Goal: Obtain resource: Download file/media

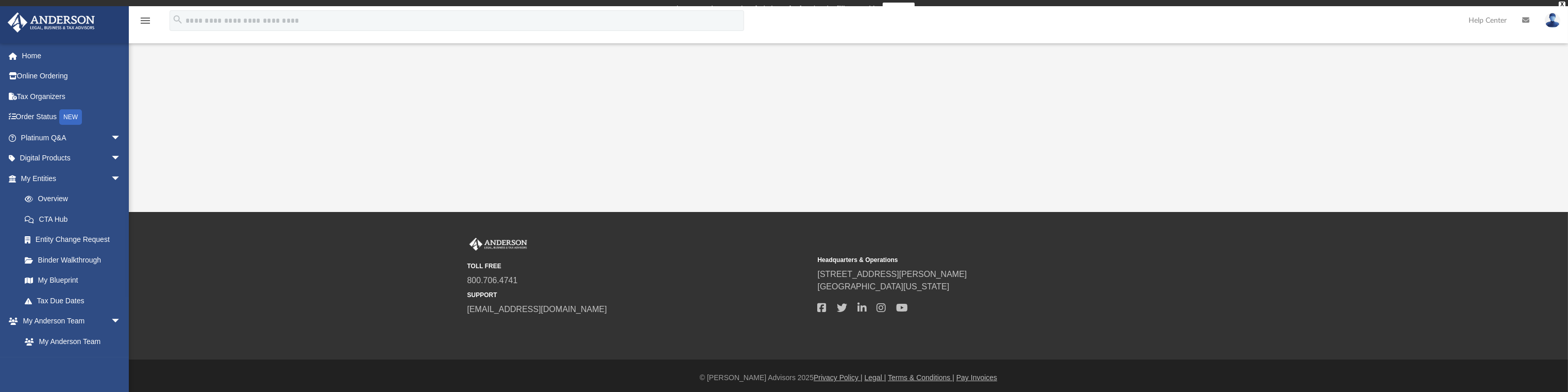
click at [735, 144] on div "App [EMAIL_ADDRESS][DOMAIN_NAME] Sign Out [EMAIL_ADDRESS][DOMAIN_NAME] Home Onl…" at bounding box center [784, 109] width 1568 height 206
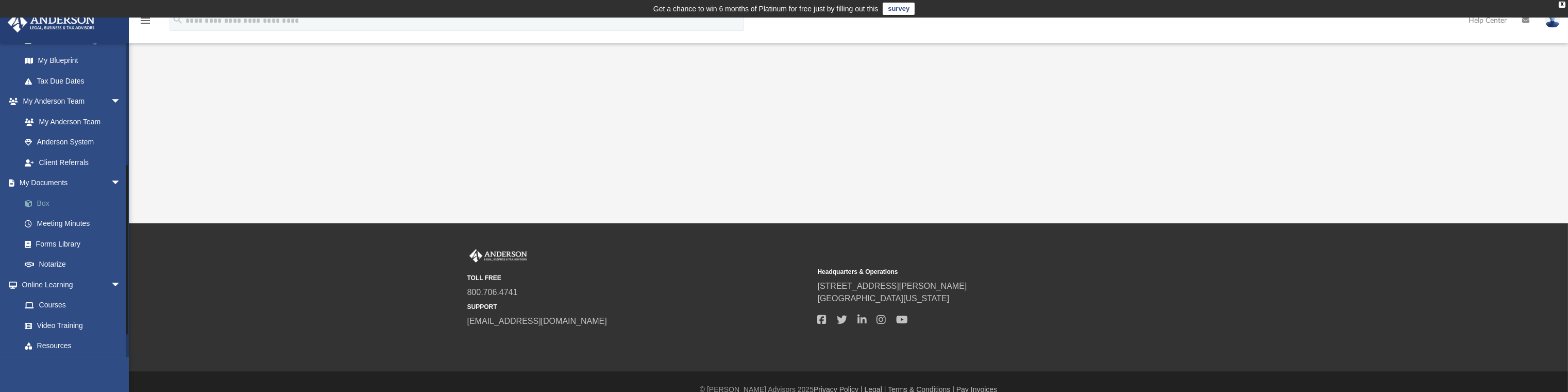
scroll to position [220, 0]
click at [41, 201] on link "Box" at bounding box center [76, 203] width 122 height 20
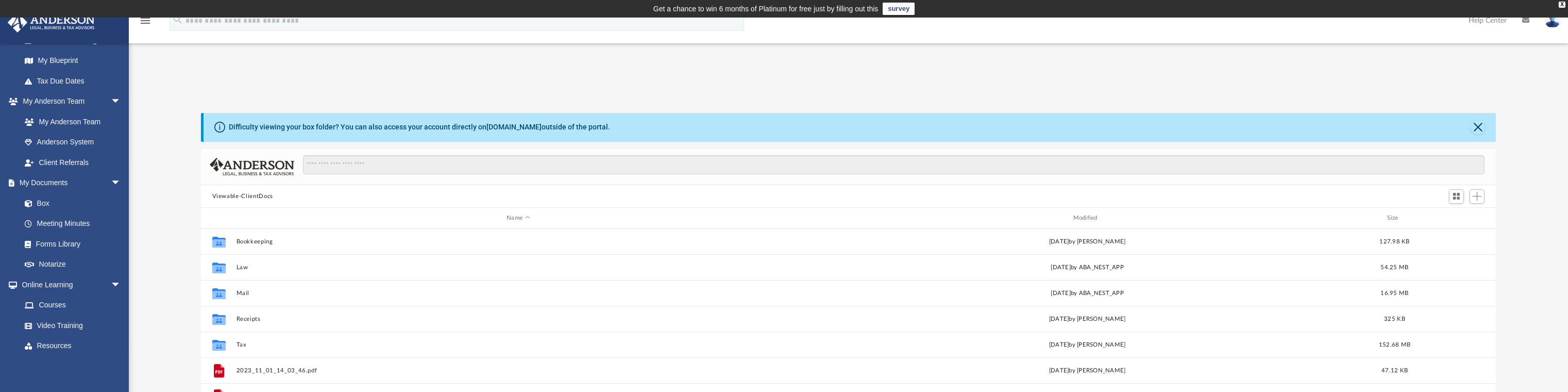
scroll to position [227, 1287]
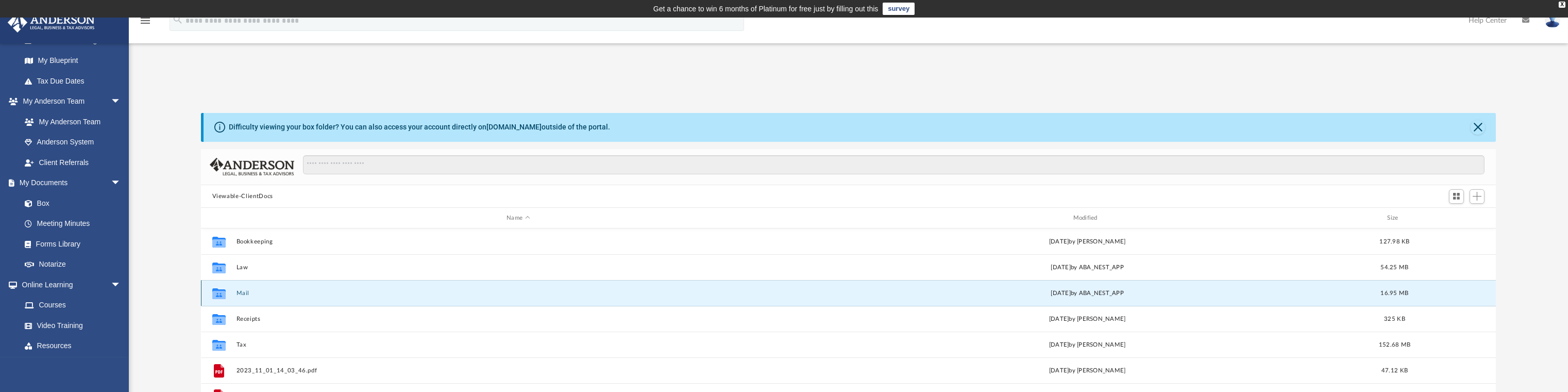
click at [244, 293] on button "Mail" at bounding box center [518, 292] width 564 height 7
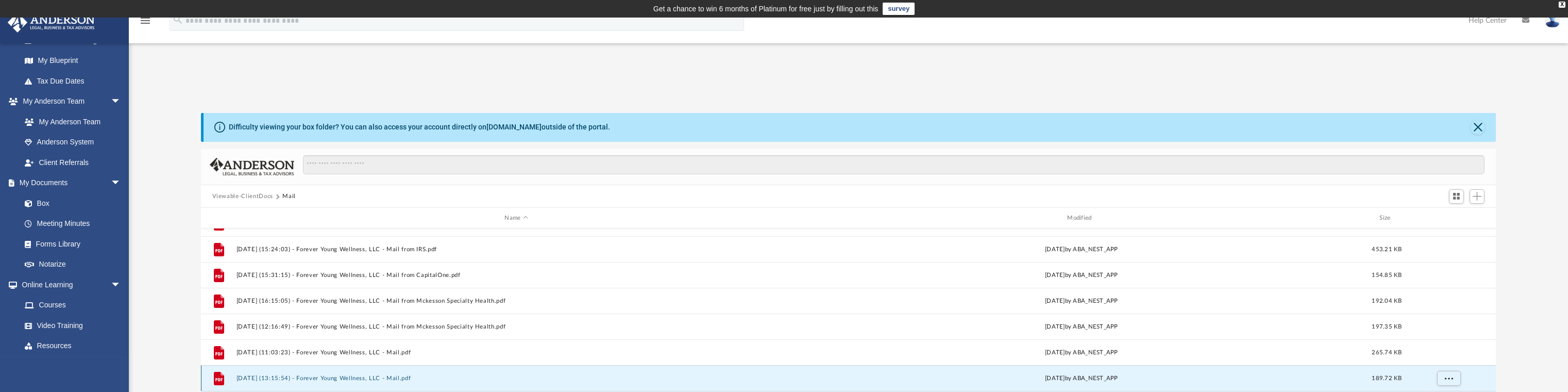
scroll to position [508, 0]
click at [281, 378] on div "File [DATE] (10:30:32) - Forever Young Wellness, LLC - Mail from FOREVER YOUNG …" at bounding box center [849, 335] width 1295 height 214
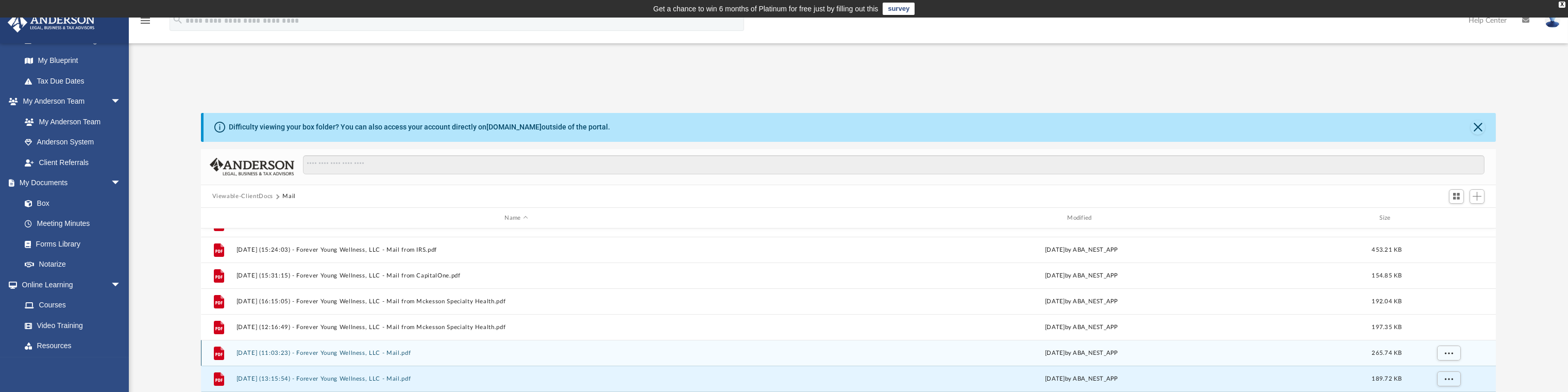
scroll to position [508, 0]
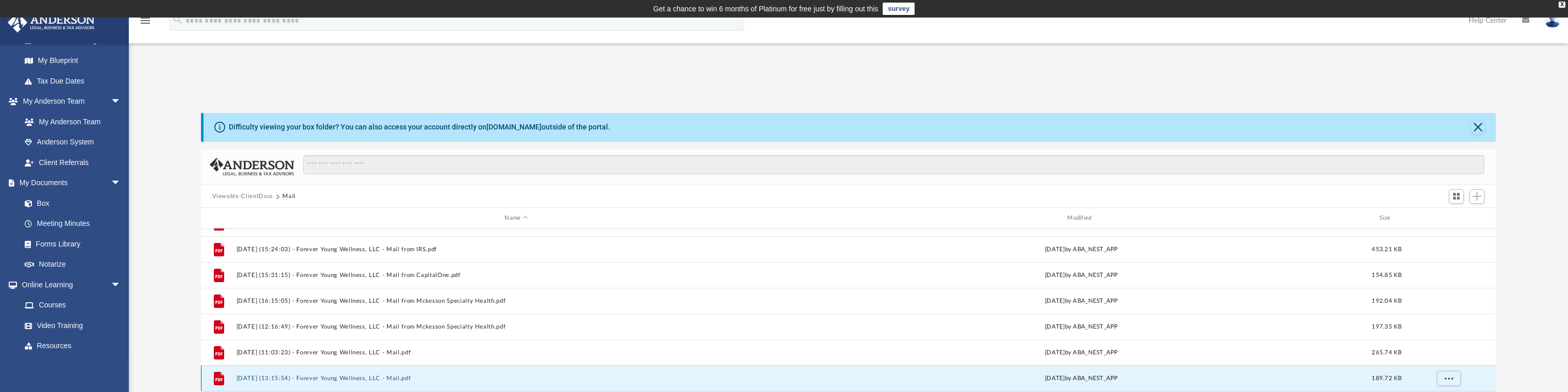
click at [288, 383] on div "File [DATE] (13:15:54) - Forever Young Wellness, LLC - Mail.pdf [DATE] by ABA_N…" at bounding box center [849, 377] width 1295 height 25
drag, startPoint x: 288, startPoint y: 383, endPoint x: 256, endPoint y: 377, distance: 32.6
click at [256, 377] on button "[DATE] (13:15:54) - Forever Young Wellness, LLC - Mail.pdf" at bounding box center [516, 377] width 560 height 7
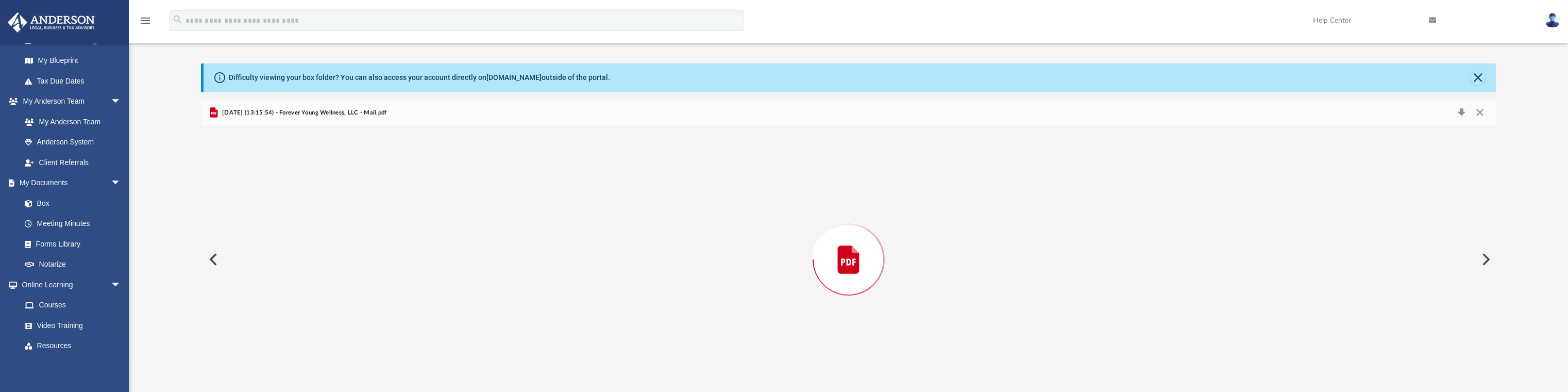
click at [256, 377] on div "Preview" at bounding box center [849, 260] width 1295 height 266
click at [781, 284] on div "Page 1" at bounding box center [849, 324] width 528 height 681
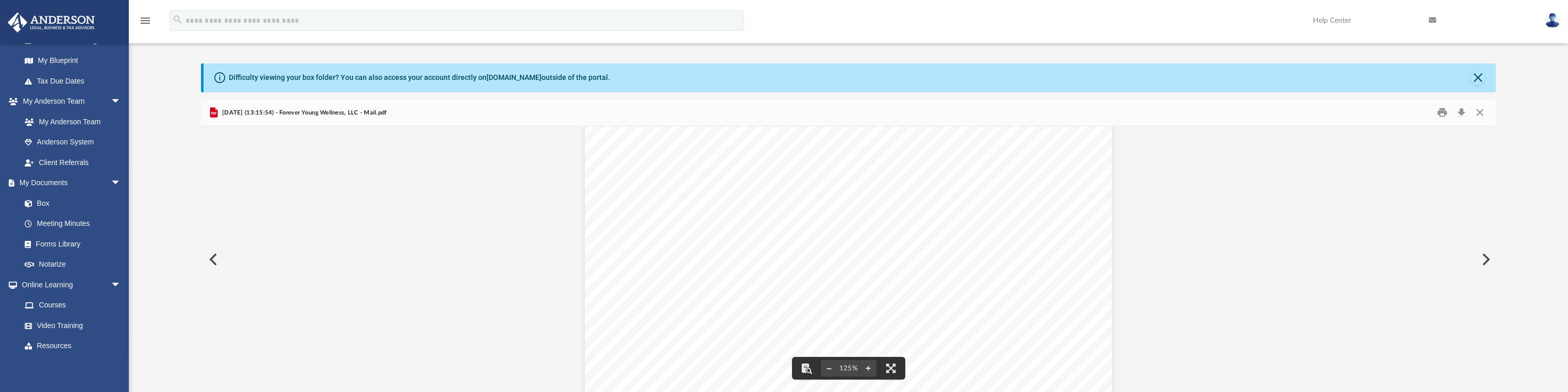
click at [214, 260] on button "Preview" at bounding box center [212, 260] width 23 height 29
click at [1491, 255] on button "Preview" at bounding box center [1485, 260] width 23 height 29
click at [1486, 260] on button "Preview" at bounding box center [1485, 260] width 23 height 29
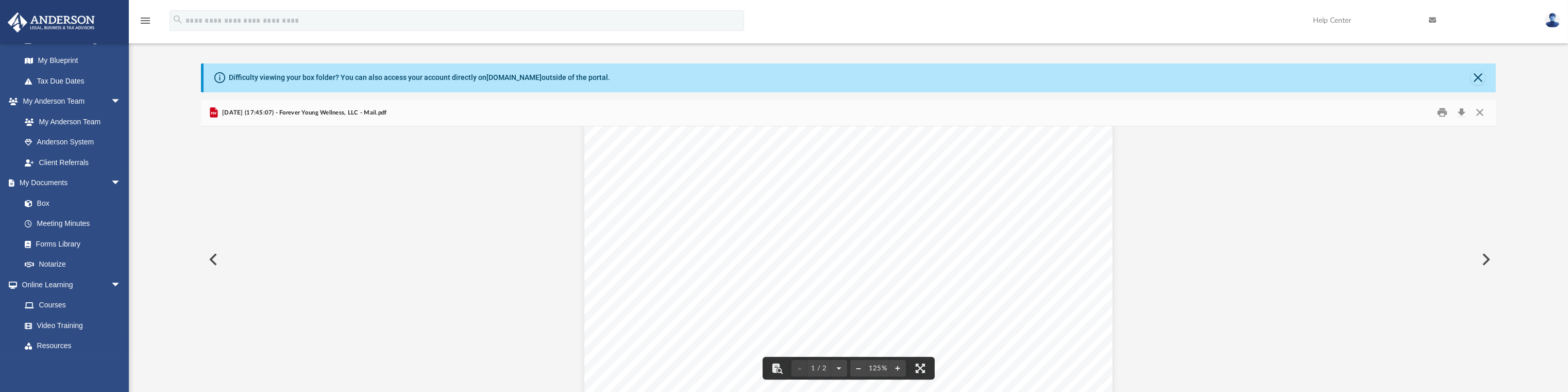
click at [1487, 261] on button "Preview" at bounding box center [1485, 260] width 23 height 29
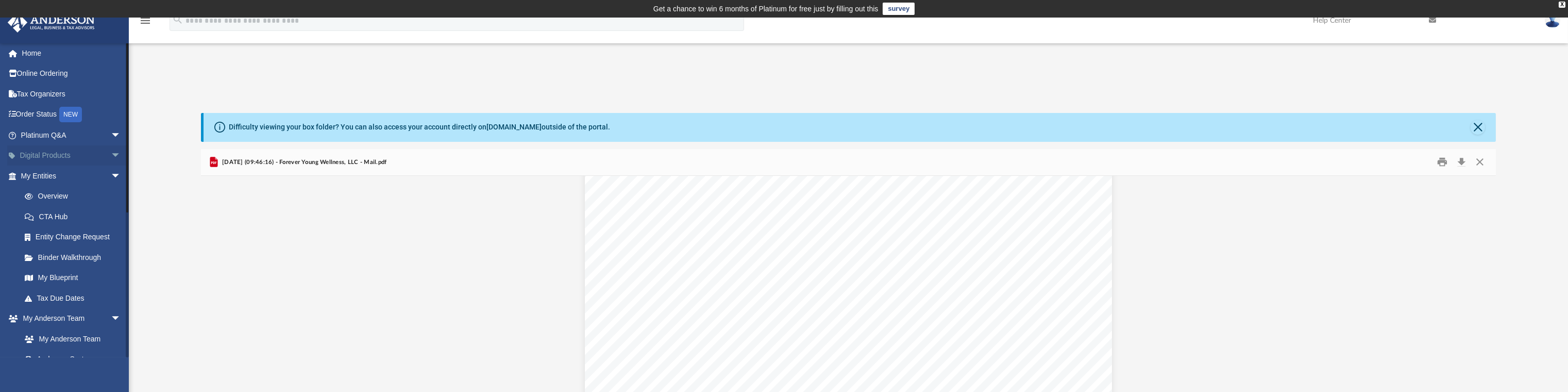
scroll to position [0, 0]
click at [52, 197] on link "Overview" at bounding box center [76, 199] width 122 height 20
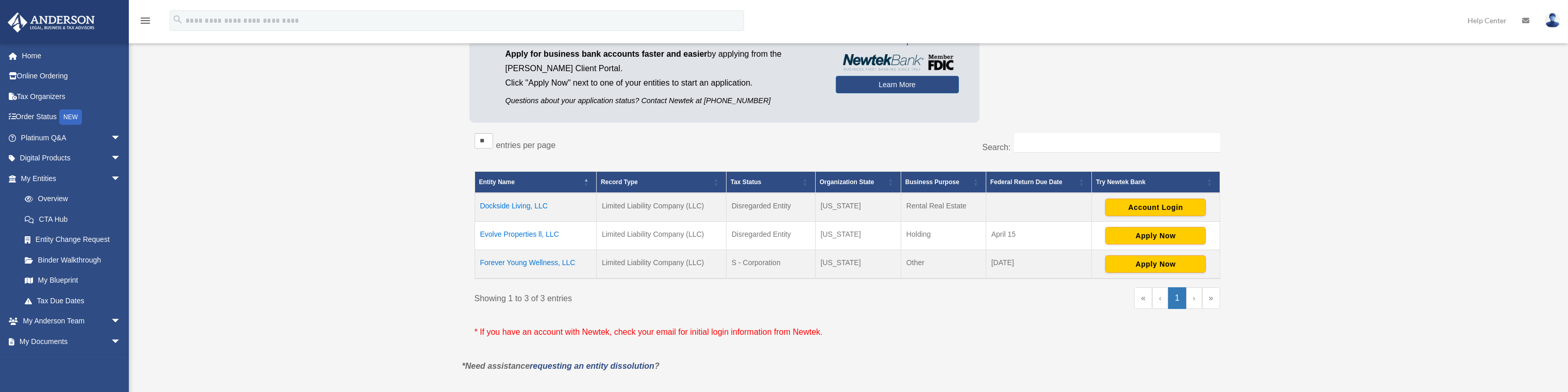
scroll to position [137, 0]
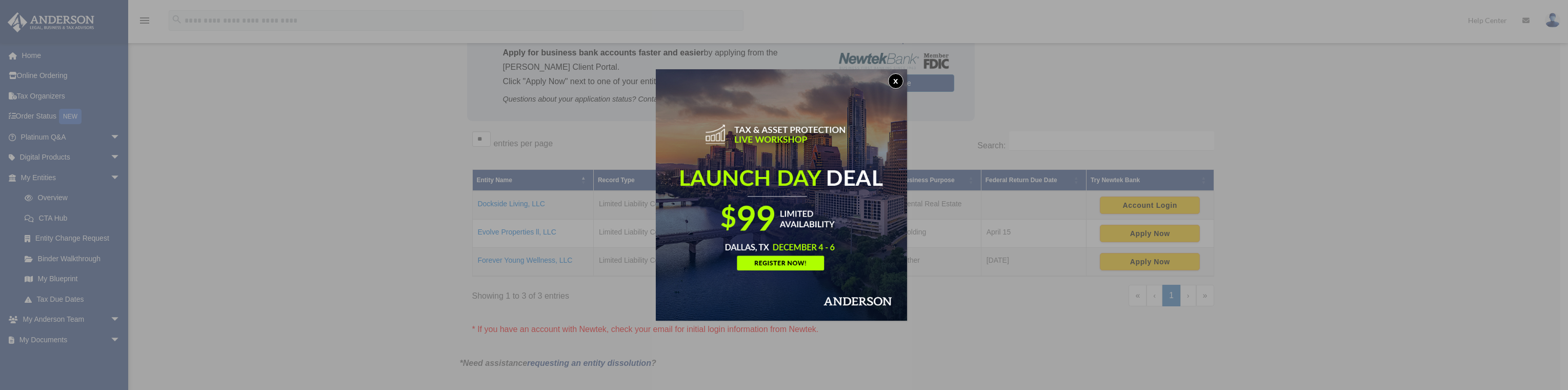
click at [898, 81] on button "x" at bounding box center [895, 80] width 15 height 15
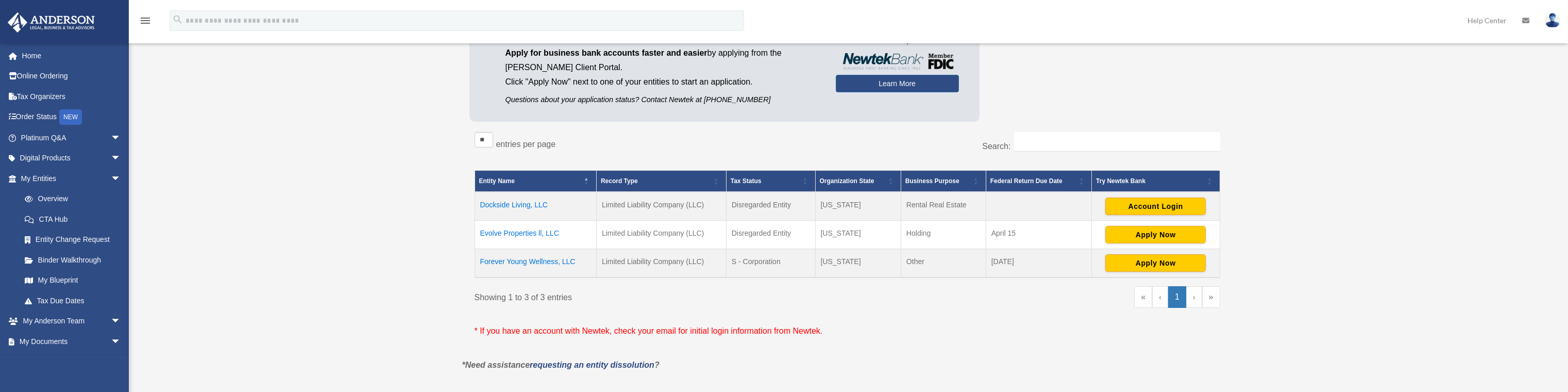
click at [507, 204] on td "Dockside Living, LLC" at bounding box center [535, 207] width 121 height 29
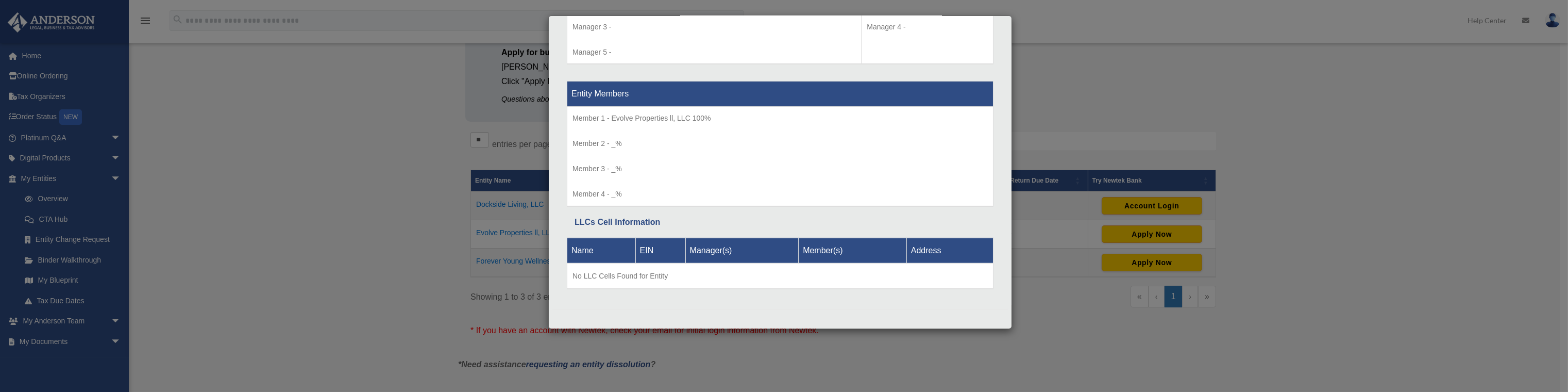
scroll to position [1028, 0]
click at [789, 233] on div "Name EIN Manager(s) Member(s) Address No LLC Cells Found for Entity" at bounding box center [780, 263] width 427 height 68
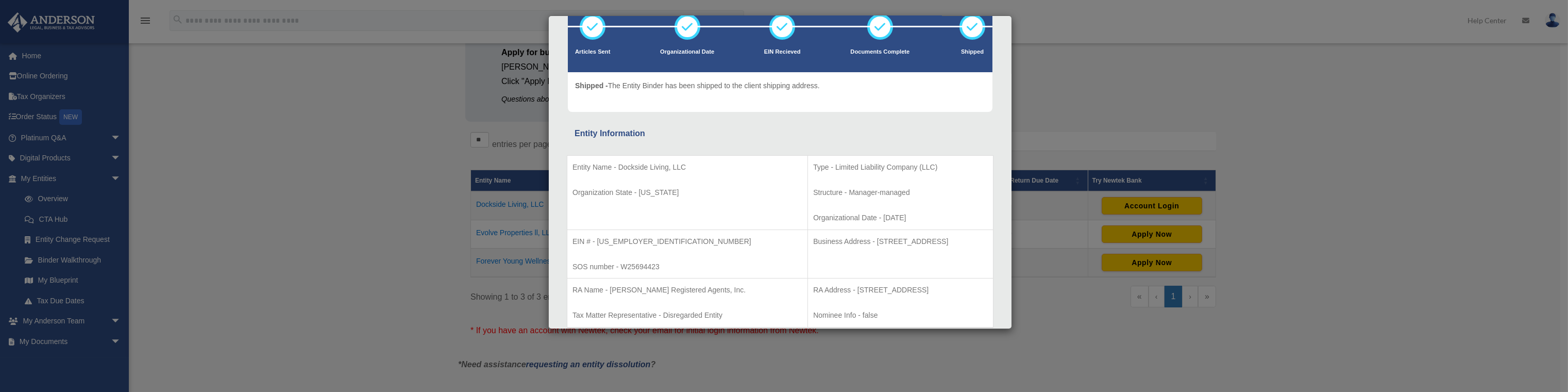
scroll to position [0, 0]
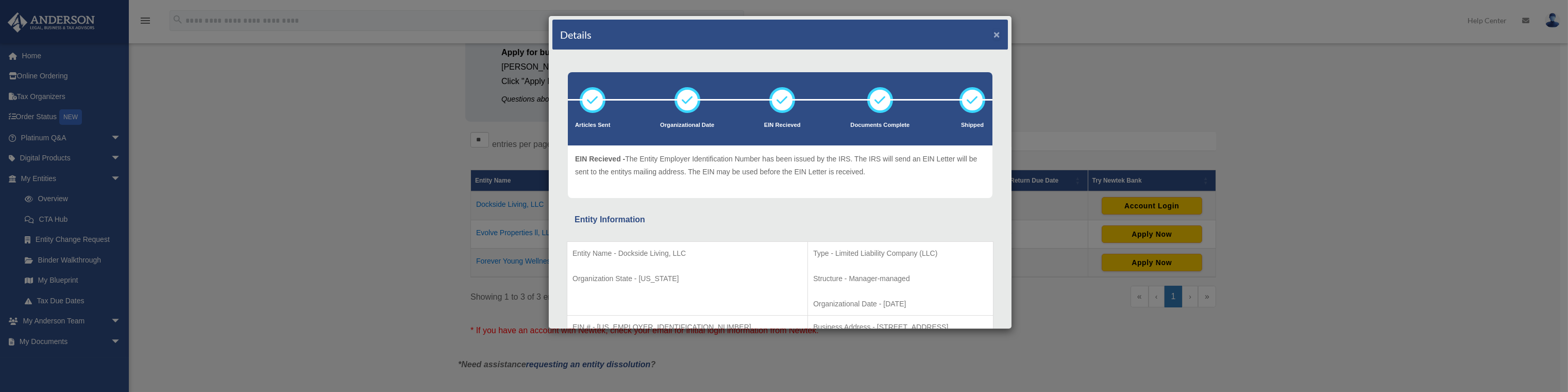
click at [994, 35] on button "×" at bounding box center [997, 34] width 7 height 11
